Goal: Task Accomplishment & Management: Use online tool/utility

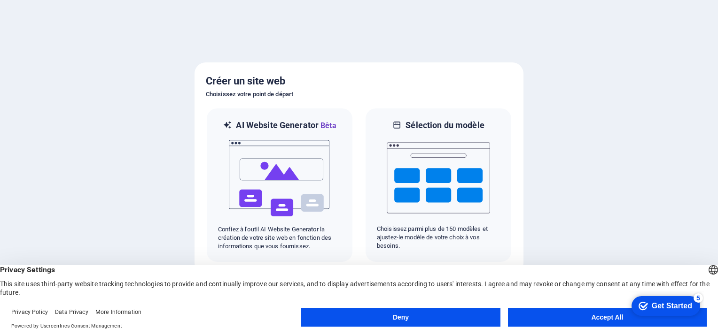
click at [691, 320] on div "checkmark Get Started 5 First Steps in the Editor Let's guide you through the t…" at bounding box center [664, 306] width 77 height 28
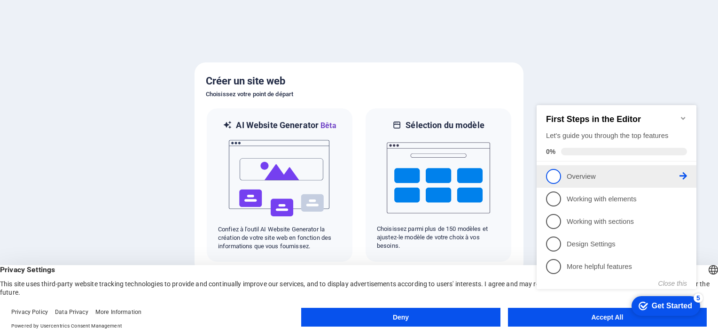
click at [556, 172] on span "1" at bounding box center [553, 176] width 15 height 15
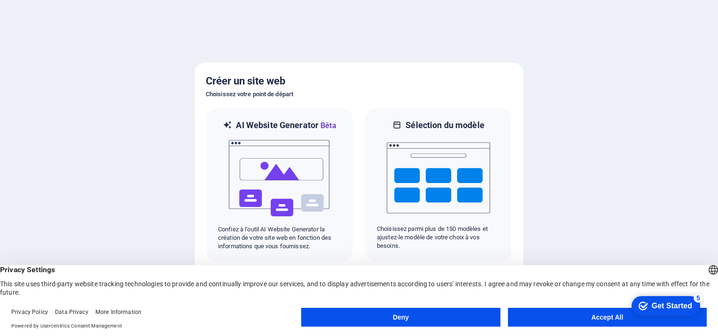
click at [585, 314] on button "Accept All" at bounding box center [607, 317] width 199 height 19
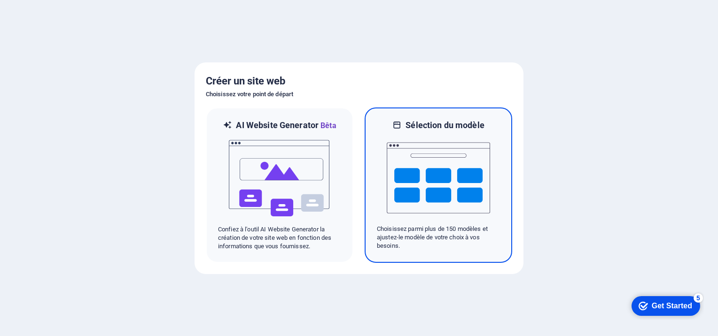
click at [445, 187] on img at bounding box center [438, 178] width 103 height 94
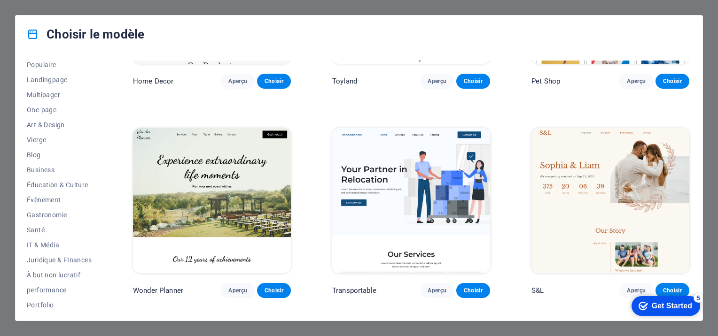
scroll to position [47, 0]
click at [73, 184] on span "Éducation & Culture" at bounding box center [59, 186] width 65 height 8
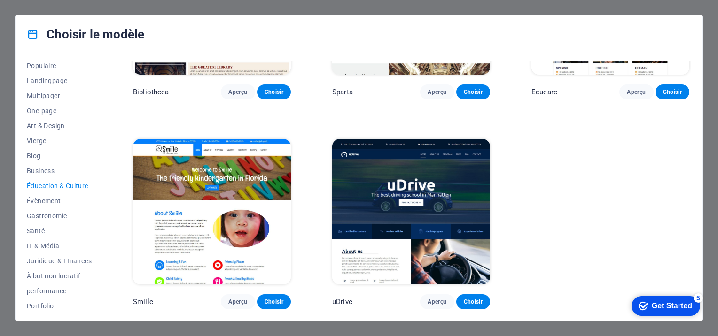
scroll to position [339, 0]
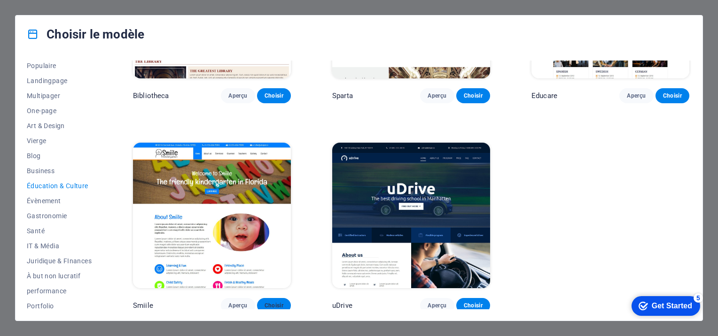
click at [279, 302] on span "Choisir" at bounding box center [273, 306] width 19 height 8
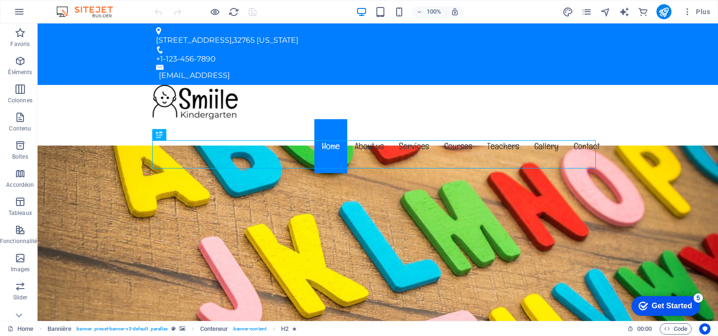
click at [662, 309] on div "Get Started" at bounding box center [671, 306] width 40 height 8
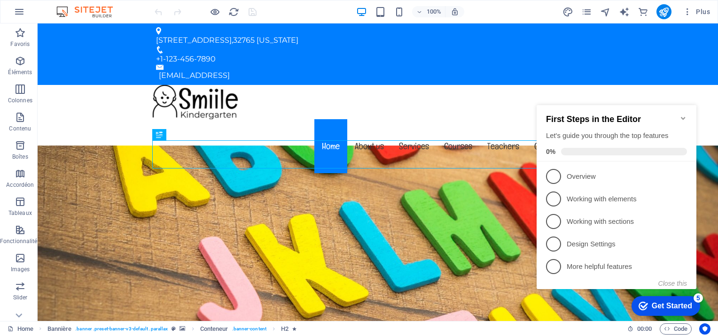
click at [568, 306] on div "checkmark Get Started 5 First Steps in the Editor Let's guide you through the t…" at bounding box center [618, 205] width 171 height 229
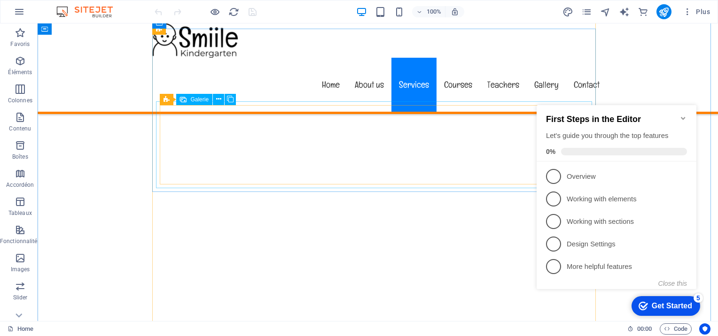
scroll to position [1738, 0]
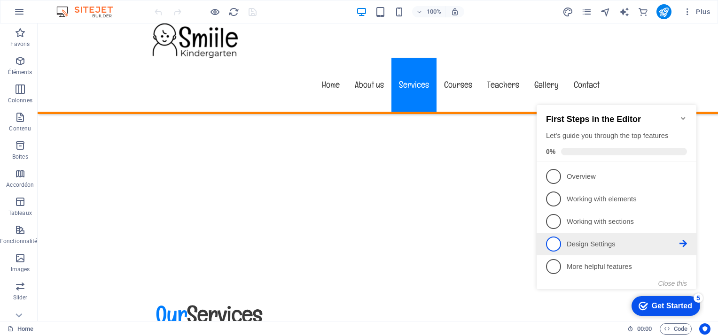
click at [556, 247] on span "4" at bounding box center [553, 244] width 15 height 15
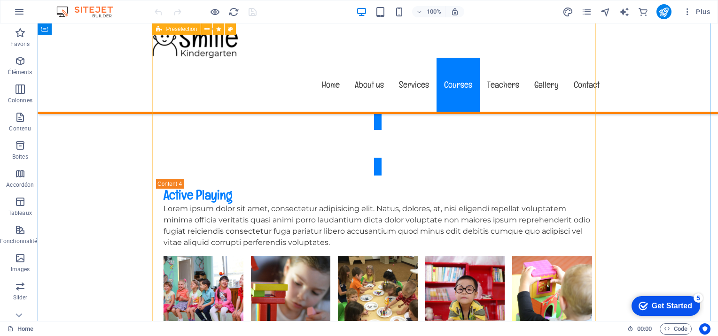
scroll to position [2677, 0]
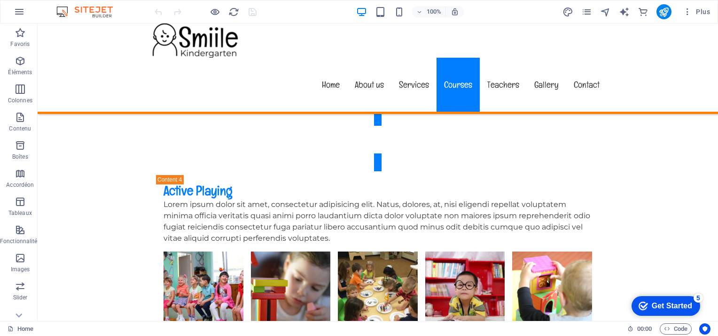
click at [655, 306] on div "Get Started" at bounding box center [671, 306] width 40 height 8
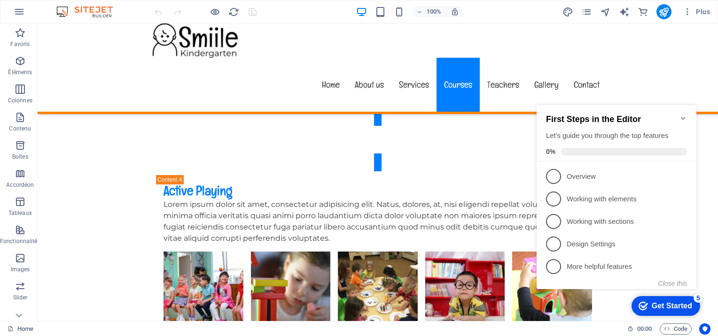
click at [655, 306] on div "Get Started" at bounding box center [671, 306] width 40 height 8
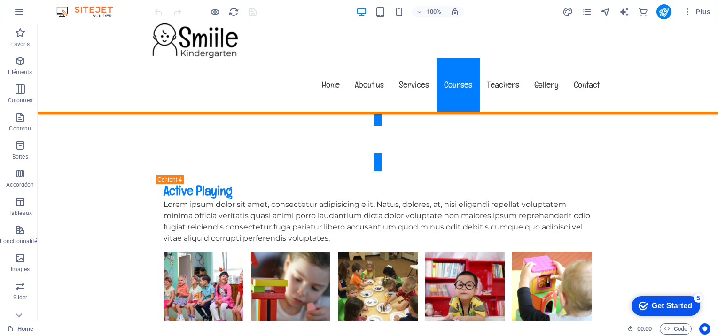
click at [661, 302] on div "Get Started" at bounding box center [671, 306] width 40 height 8
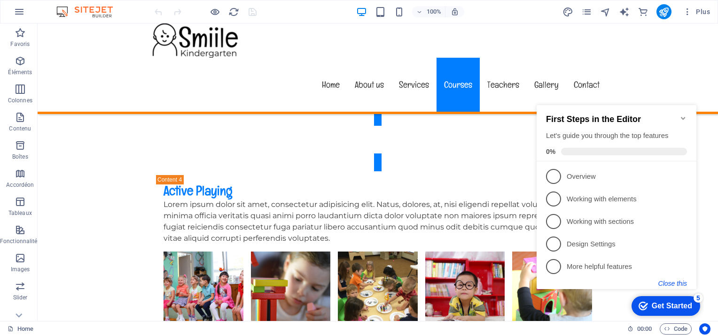
click at [670, 281] on button "Close this" at bounding box center [672, 284] width 29 height 8
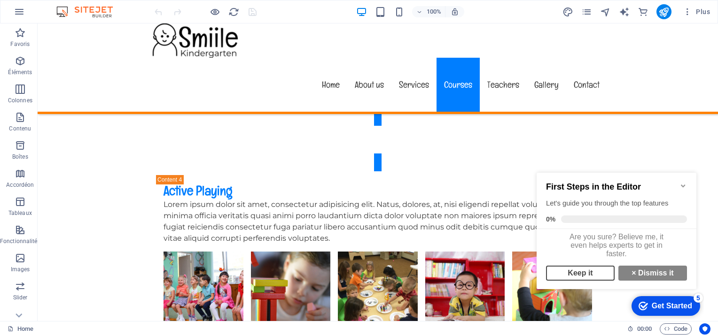
click at [575, 273] on link "Keep it" at bounding box center [580, 273] width 69 height 15
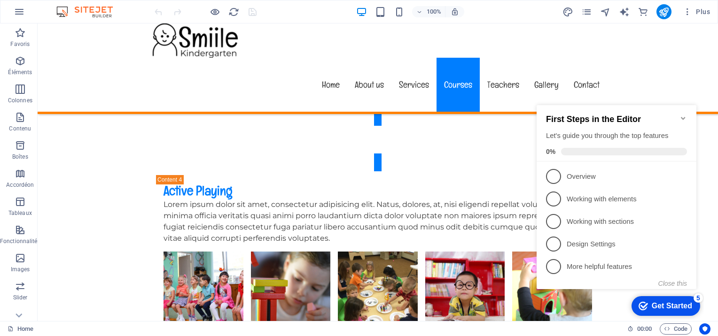
click at [618, 295] on div "checkmark Get Started 5 First Steps in the Editor Let's guide you through the t…" at bounding box center [618, 205] width 171 height 229
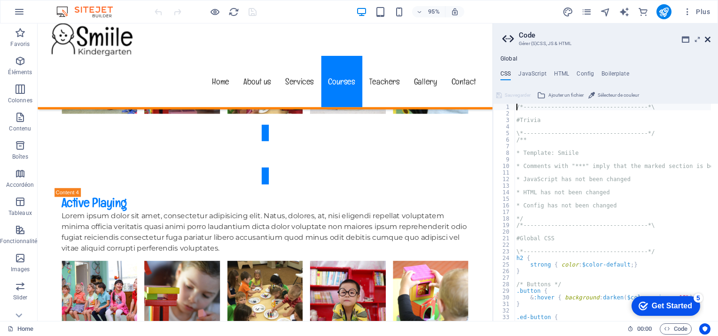
click at [706, 37] on icon at bounding box center [707, 40] width 6 height 8
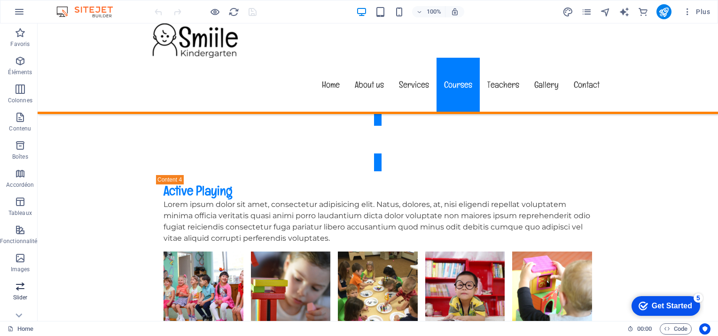
click at [19, 288] on icon "button" at bounding box center [20, 286] width 11 height 11
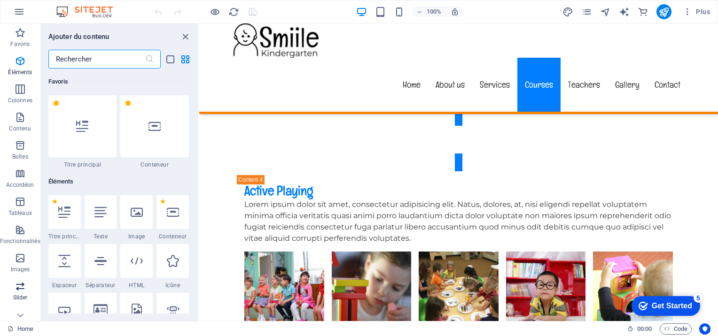
scroll to position [5324, 0]
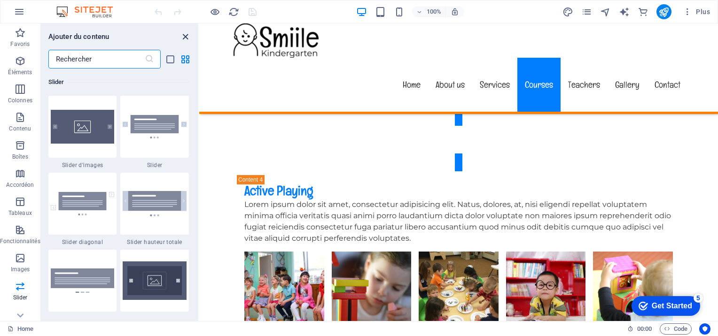
click at [186, 34] on icon "close panel" at bounding box center [185, 36] width 11 height 11
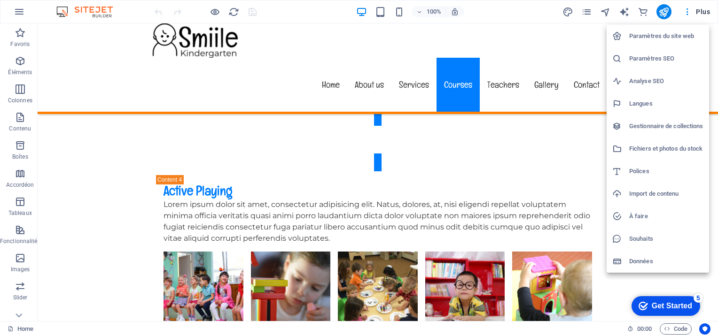
click at [705, 11] on div at bounding box center [359, 168] width 718 height 336
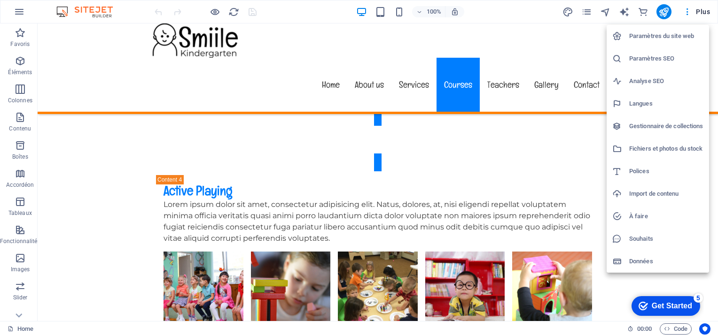
click at [666, 11] on div at bounding box center [359, 168] width 718 height 336
